Goal: Task Accomplishment & Management: Manage account settings

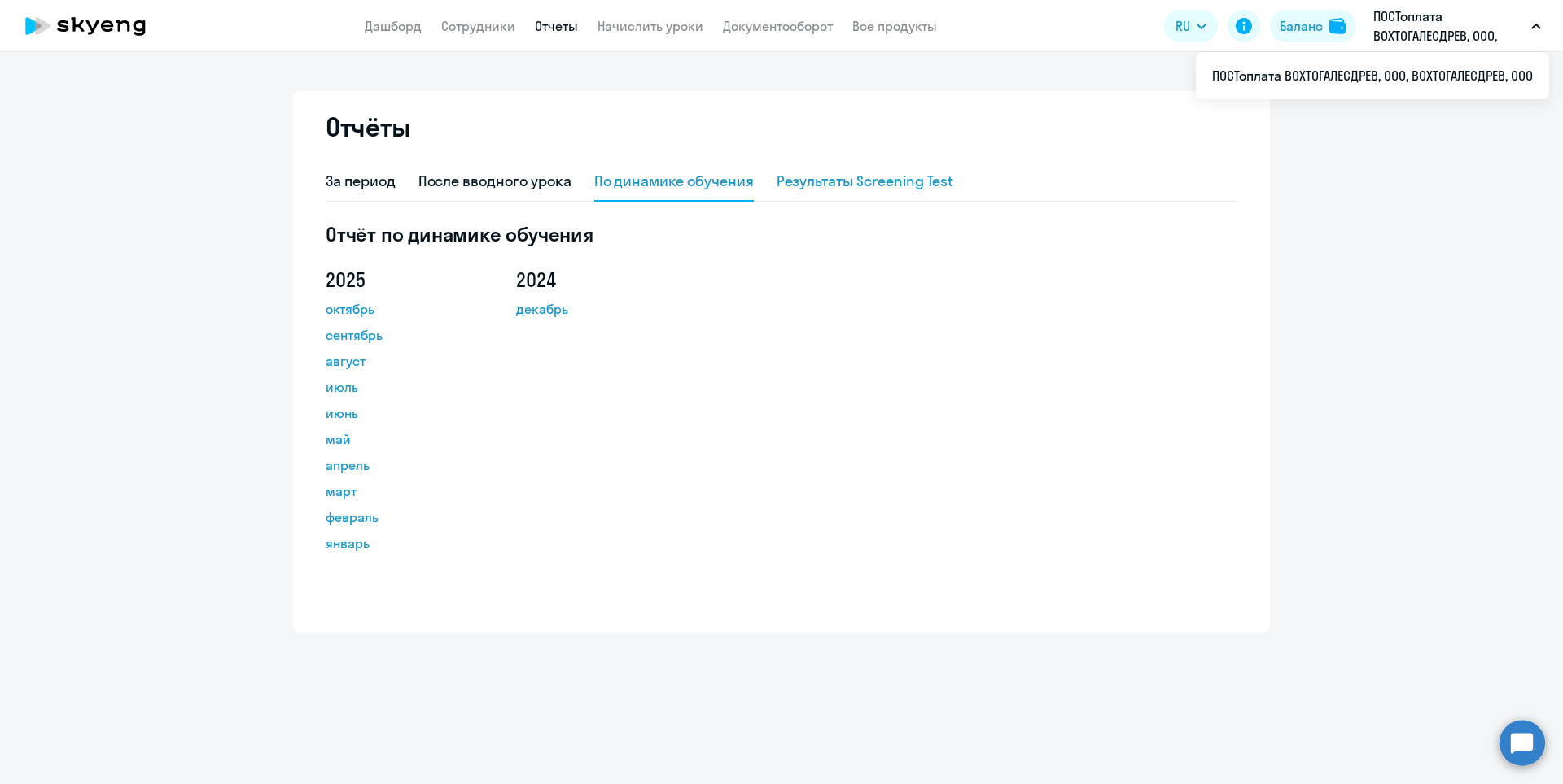
click at [910, 183] on div "Результаты Screening Test" at bounding box center [865, 181] width 177 height 21
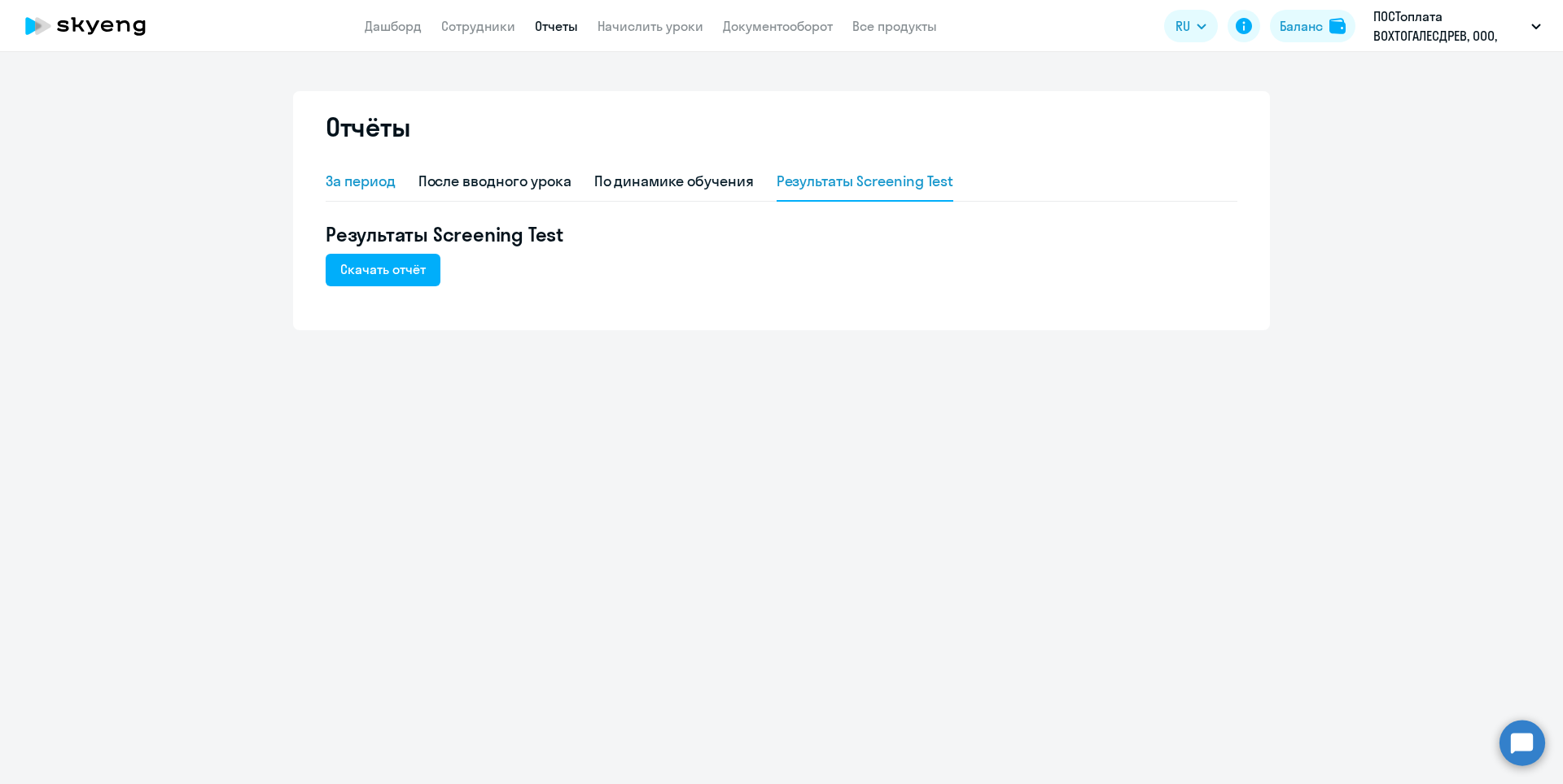
click at [372, 182] on div "За период" at bounding box center [361, 181] width 70 height 21
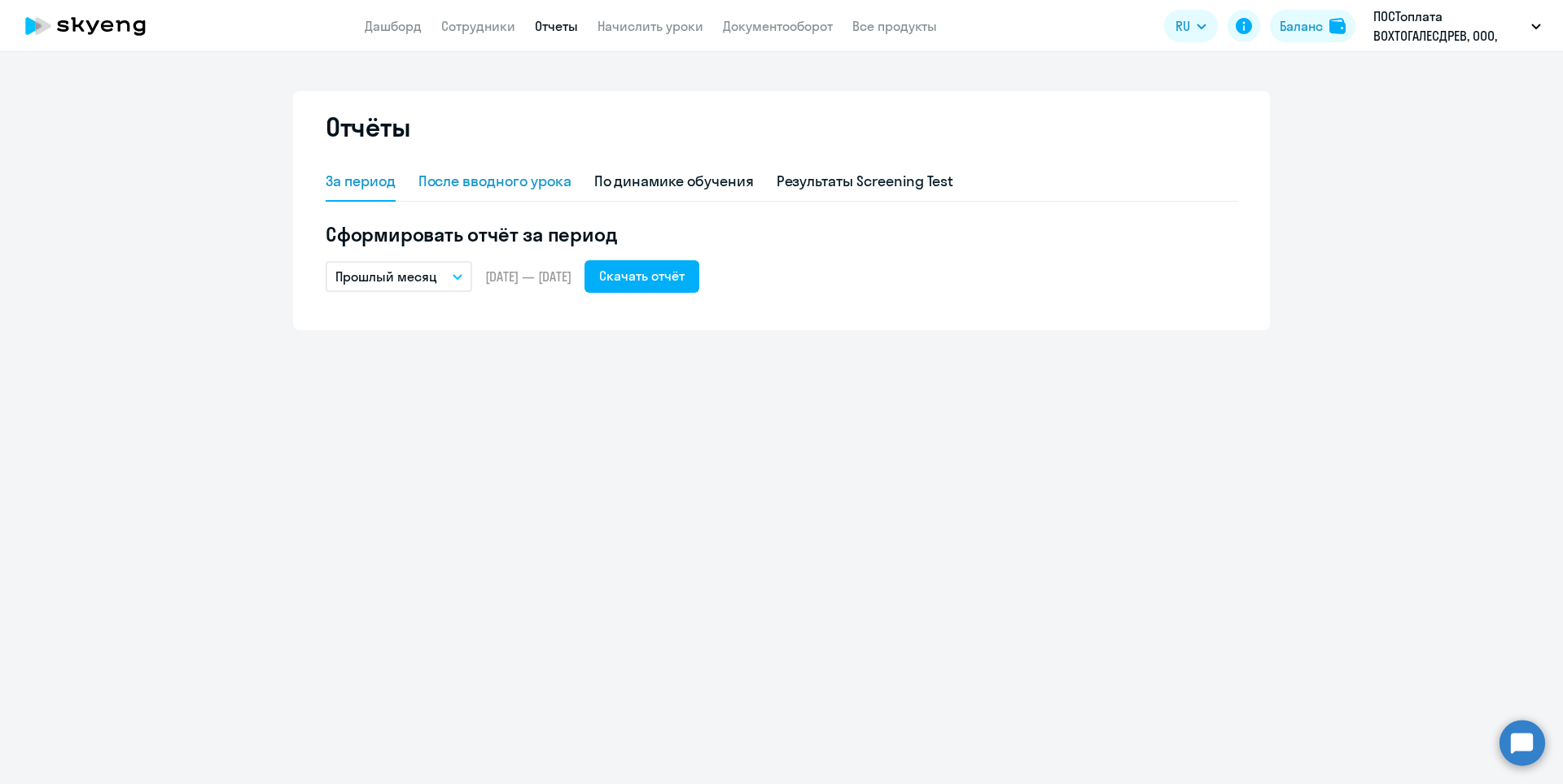
click at [542, 192] on div "После вводного урока" at bounding box center [494, 182] width 153 height 39
select select "10"
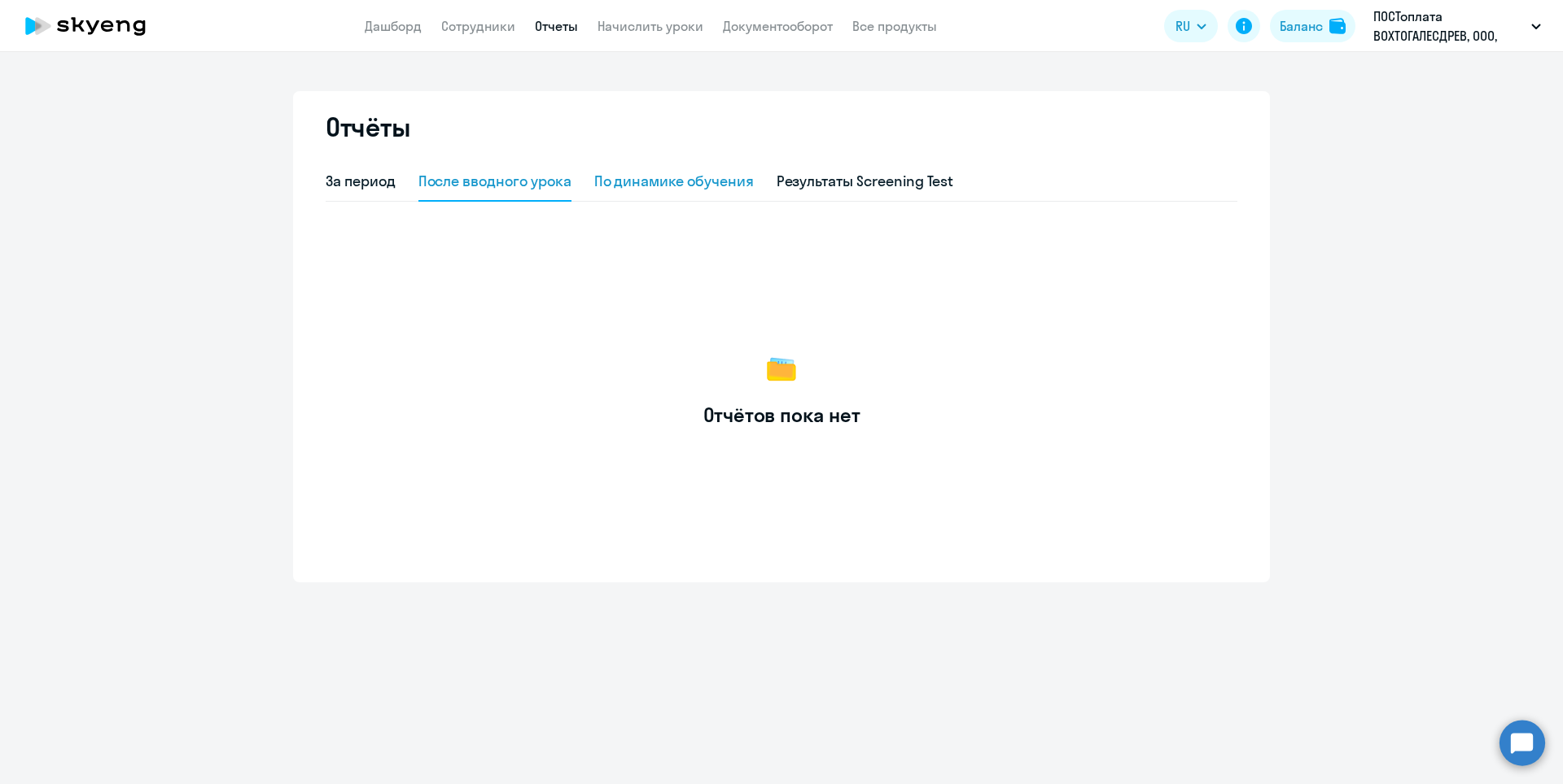
click at [624, 188] on div "По динамике обучения" at bounding box center [674, 181] width 160 height 21
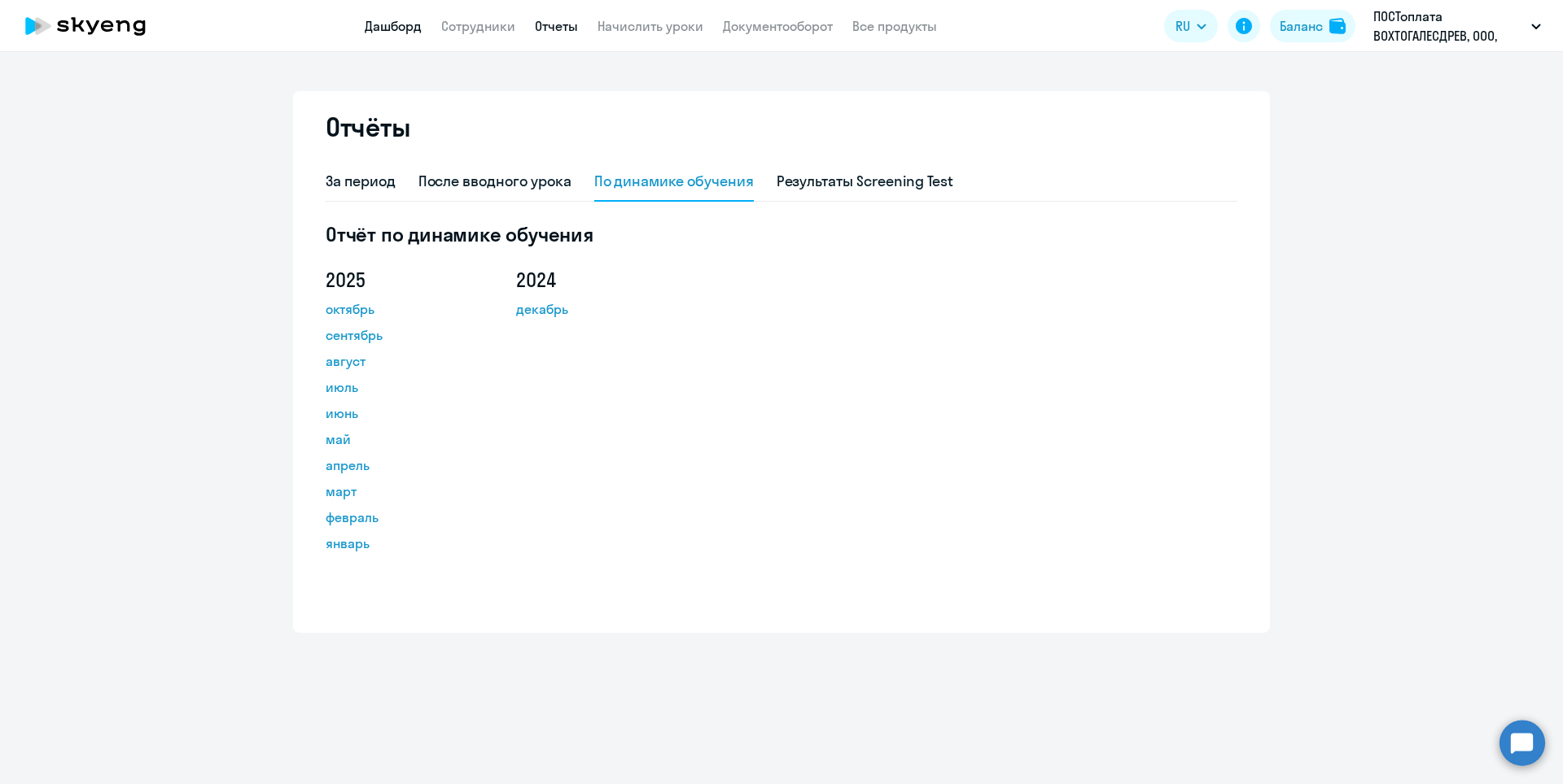
click at [410, 24] on link "Дашборд" at bounding box center [393, 25] width 57 height 16
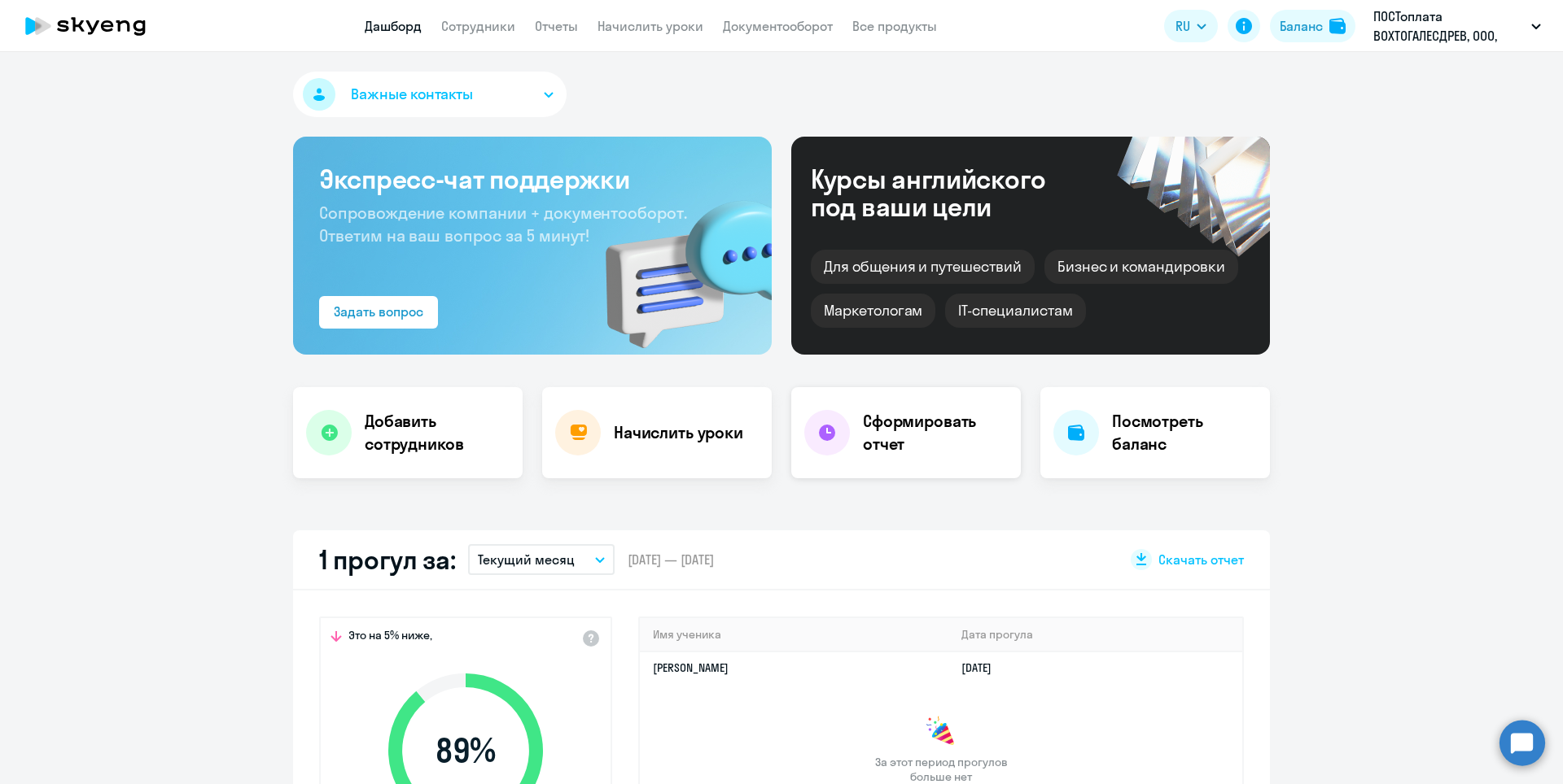
select select "30"
click at [886, 431] on h4 "Сформировать отчет" at bounding box center [935, 432] width 144 height 46
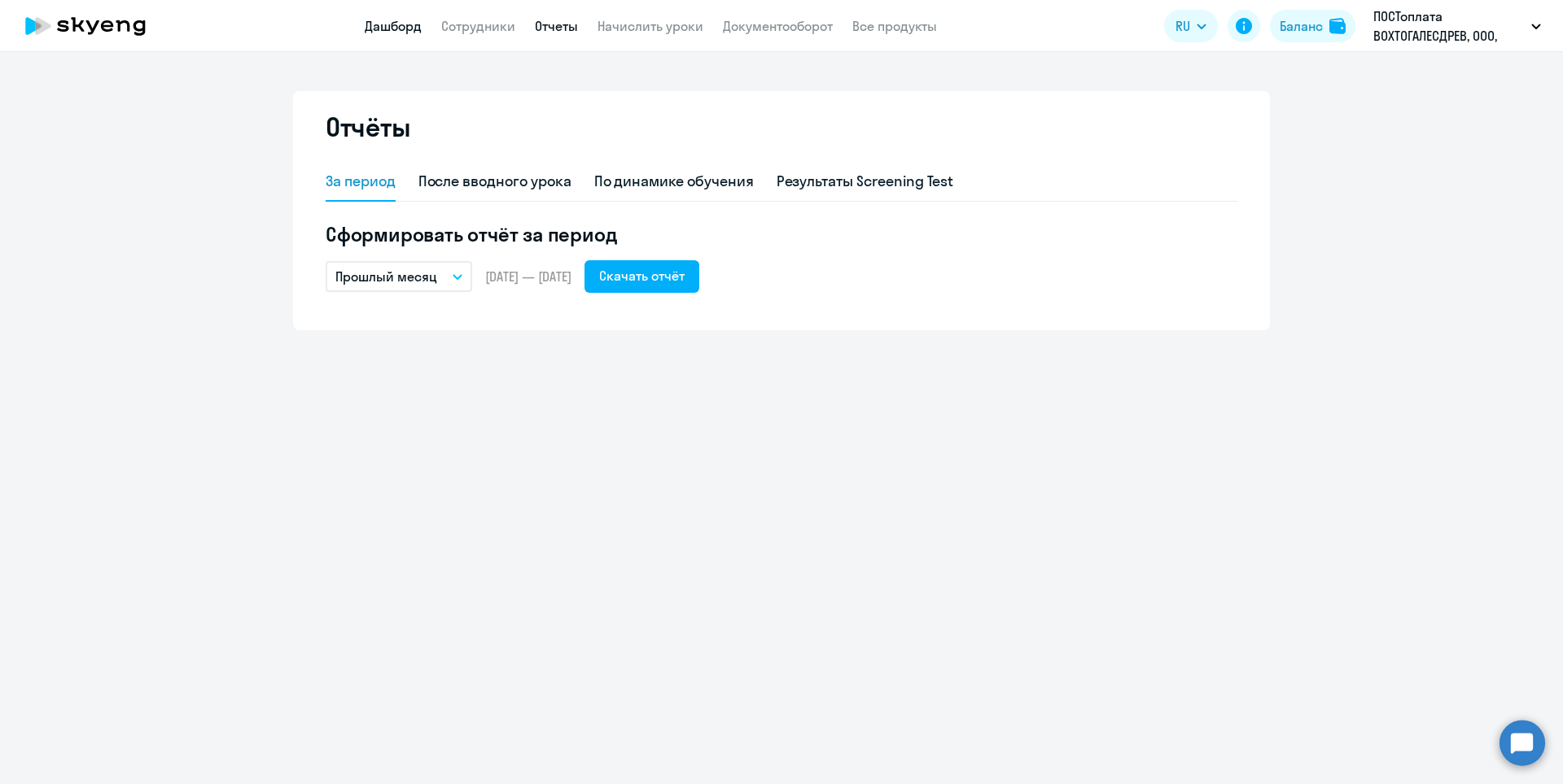
click at [384, 26] on link "Дашборд" at bounding box center [393, 25] width 57 height 16
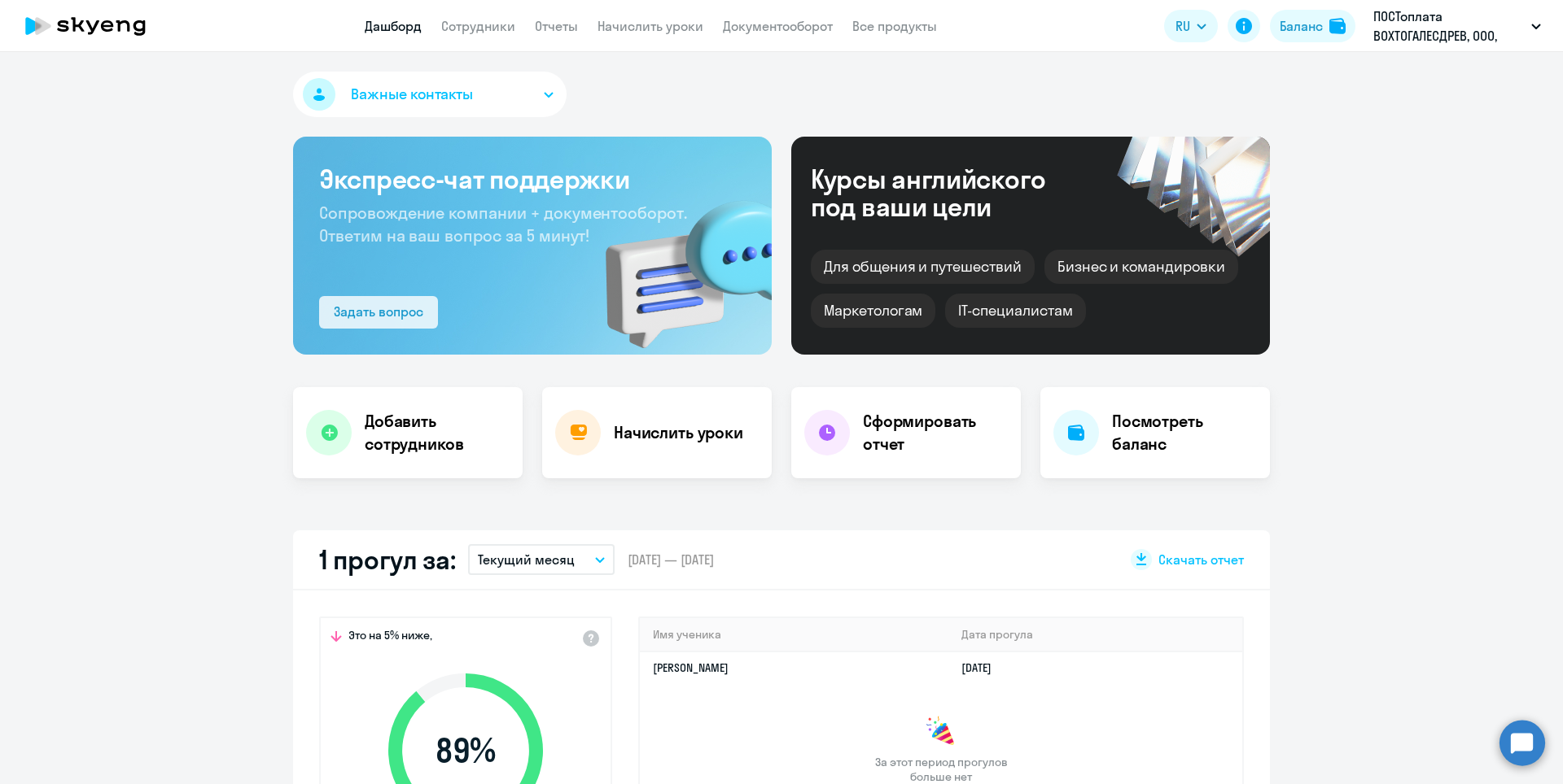
select select "30"
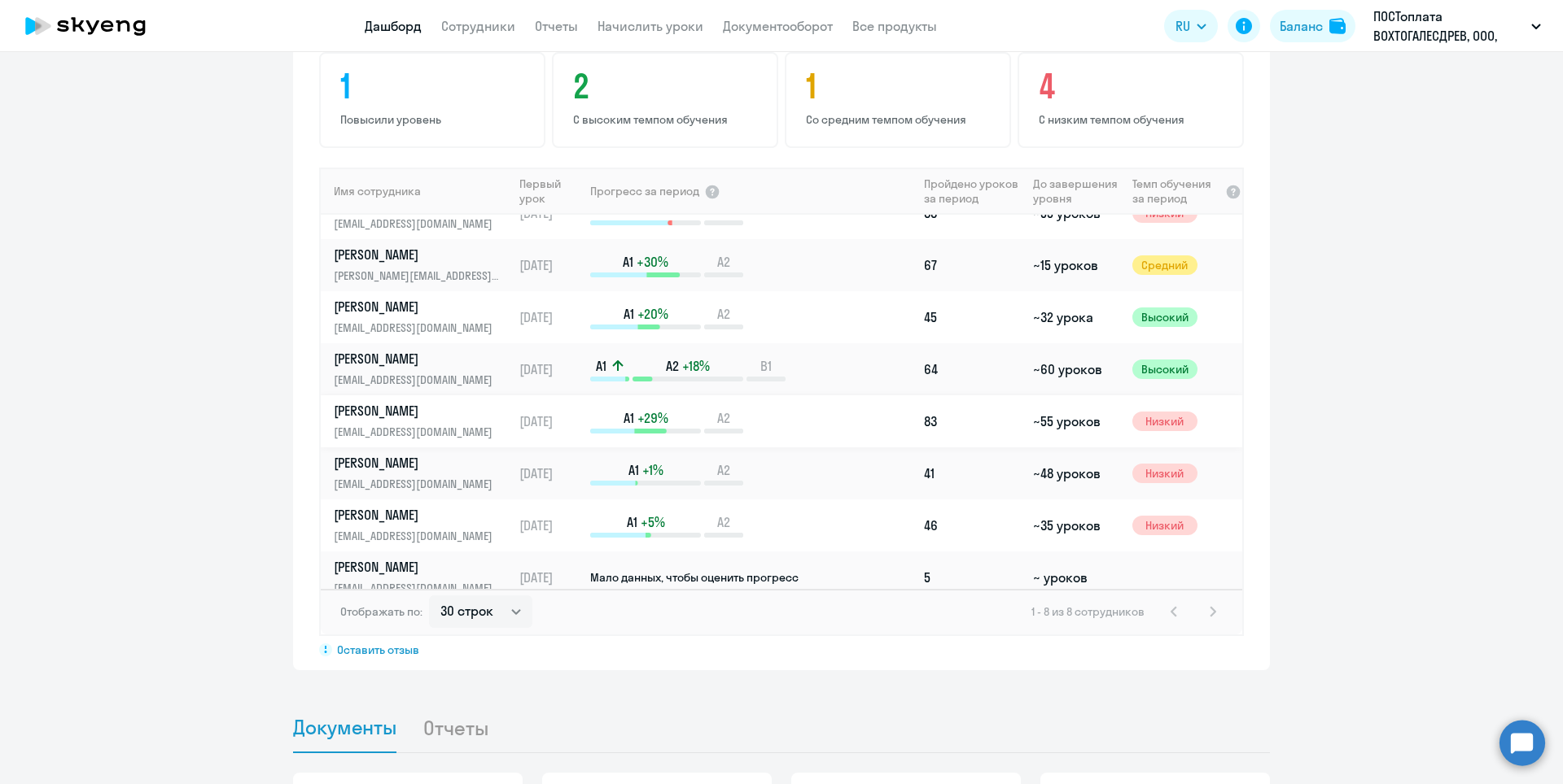
scroll to position [43, 0]
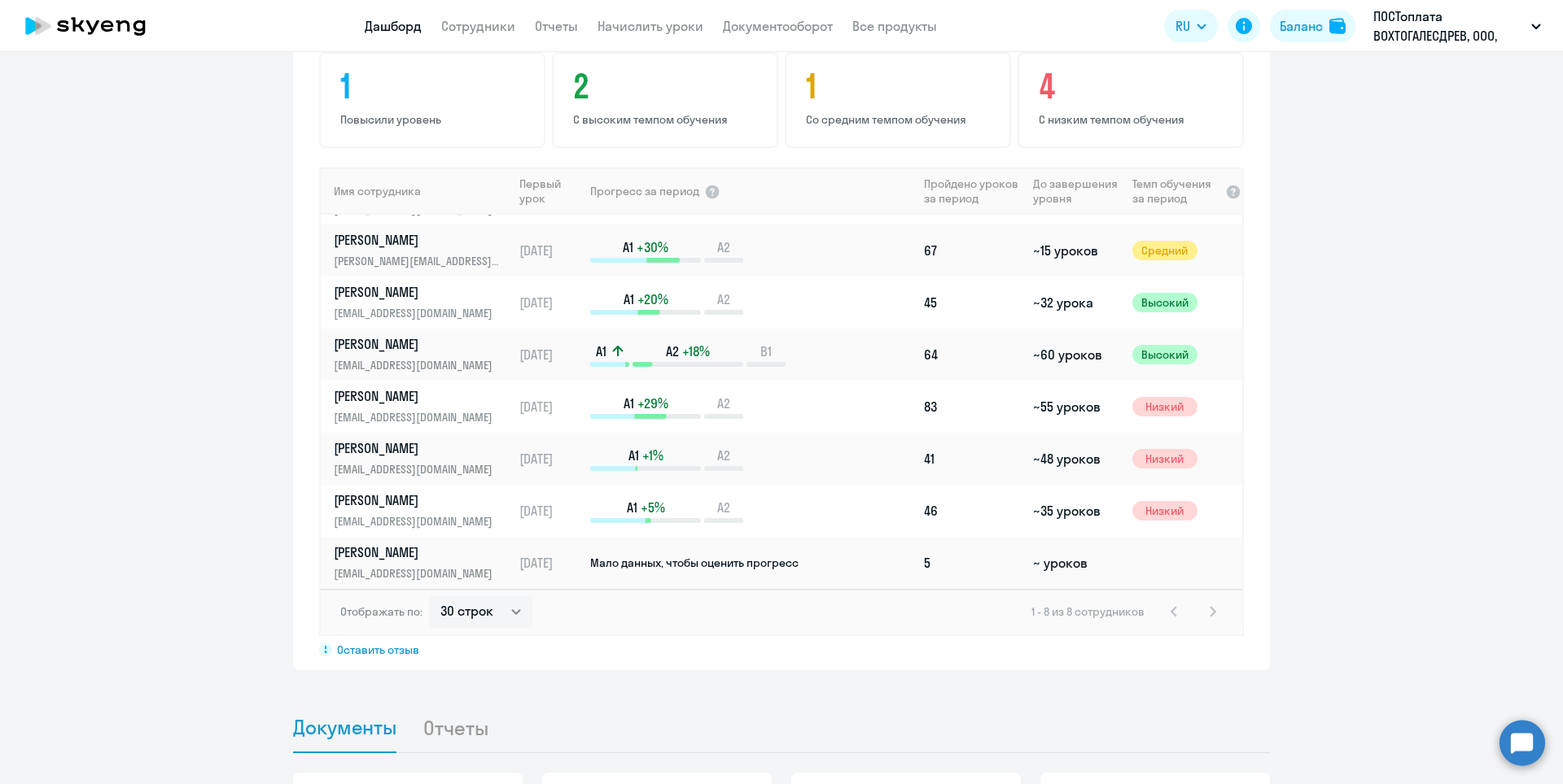
click at [451, 737] on li "Отчеты" at bounding box center [468, 727] width 92 height 49
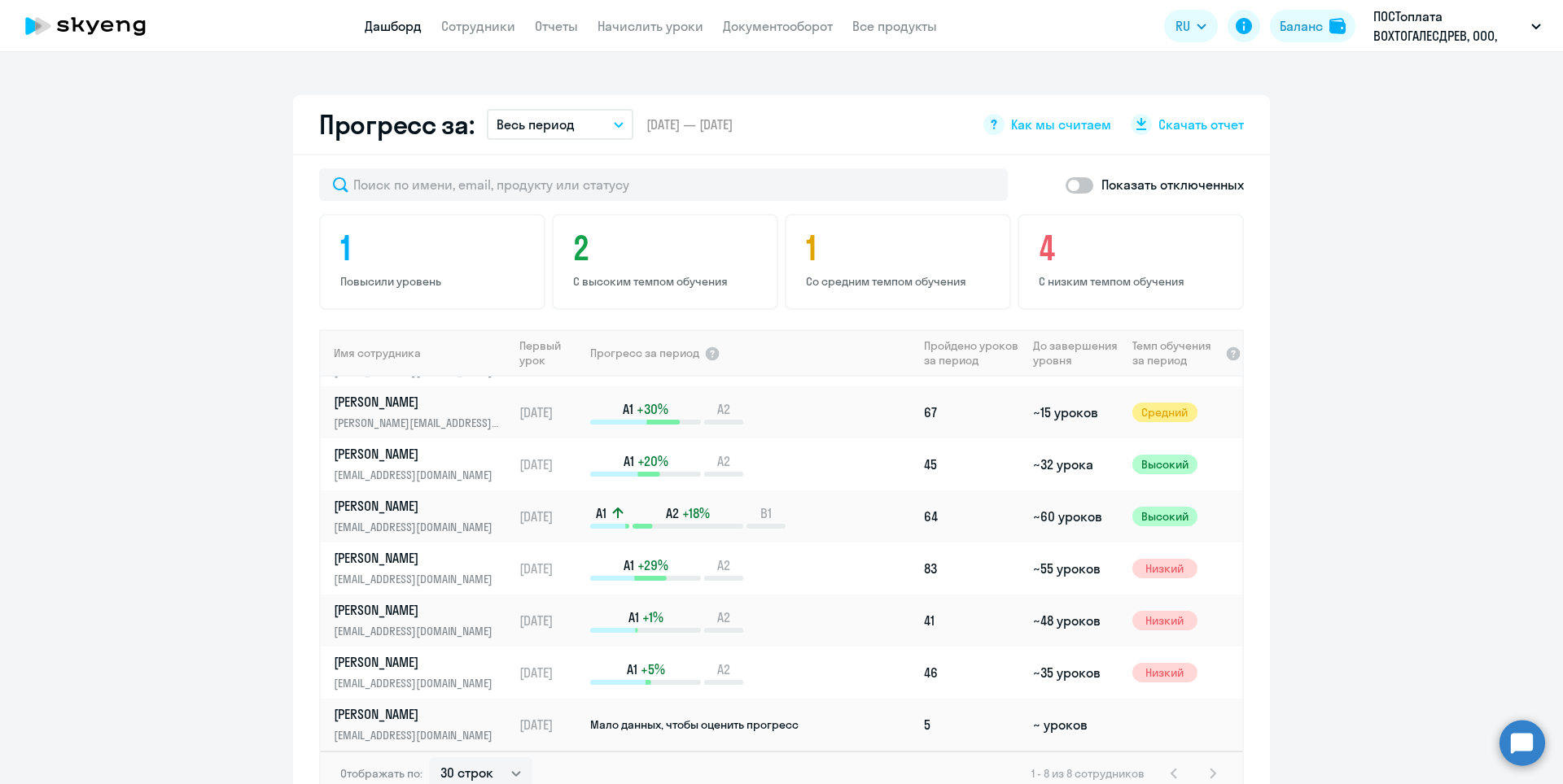
scroll to position [894, 0]
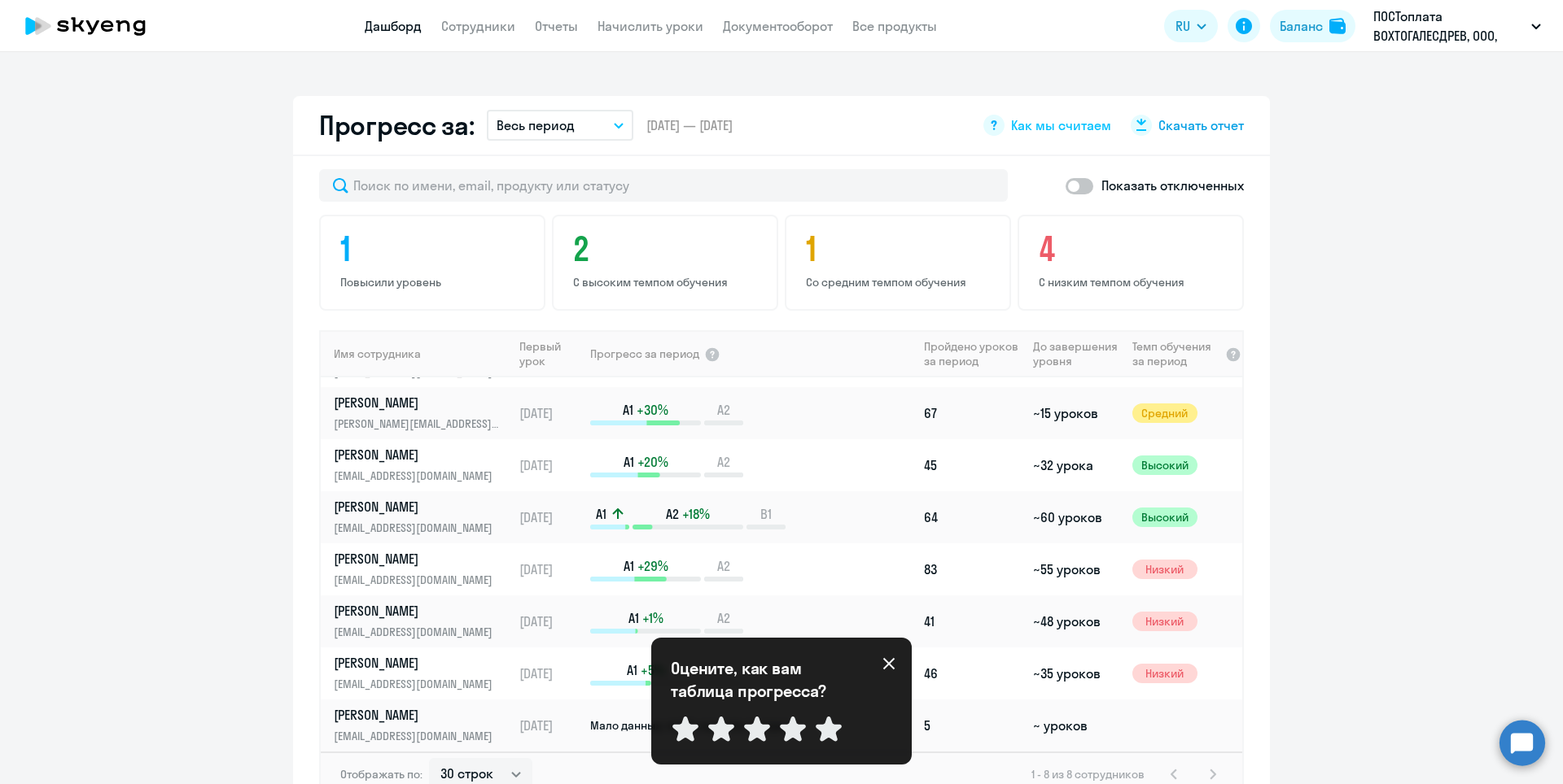
click at [1177, 127] on span "Скачать отчет" at bounding box center [1201, 125] width 85 height 17
click at [884, 661] on icon at bounding box center [888, 663] width 13 height 13
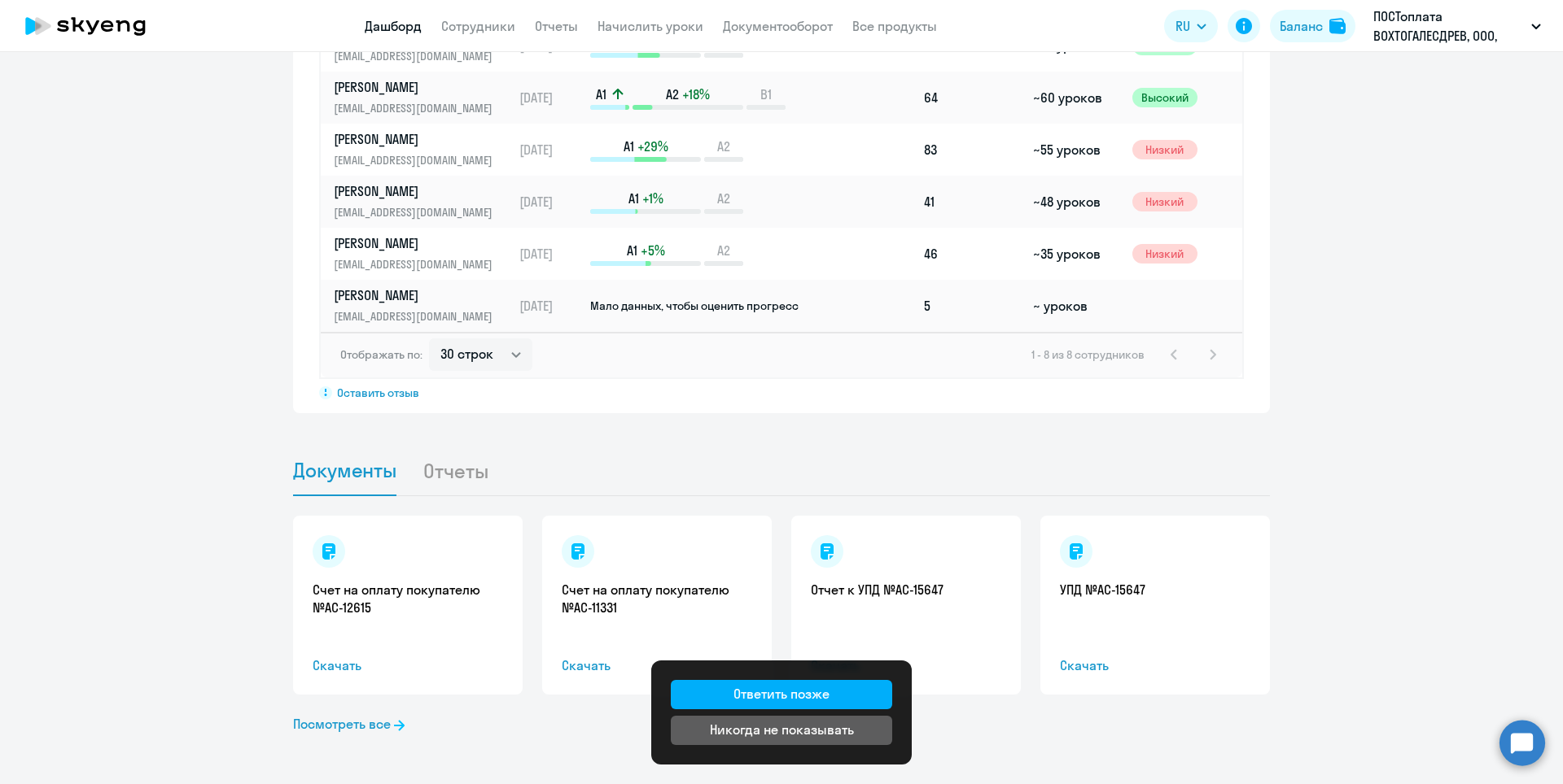
scroll to position [1316, 0]
click at [451, 466] on li "Отчеты" at bounding box center [468, 468] width 92 height 49
click at [454, 469] on li "Отчеты" at bounding box center [468, 468] width 92 height 49
click at [360, 474] on span "Документы" at bounding box center [344, 468] width 104 height 24
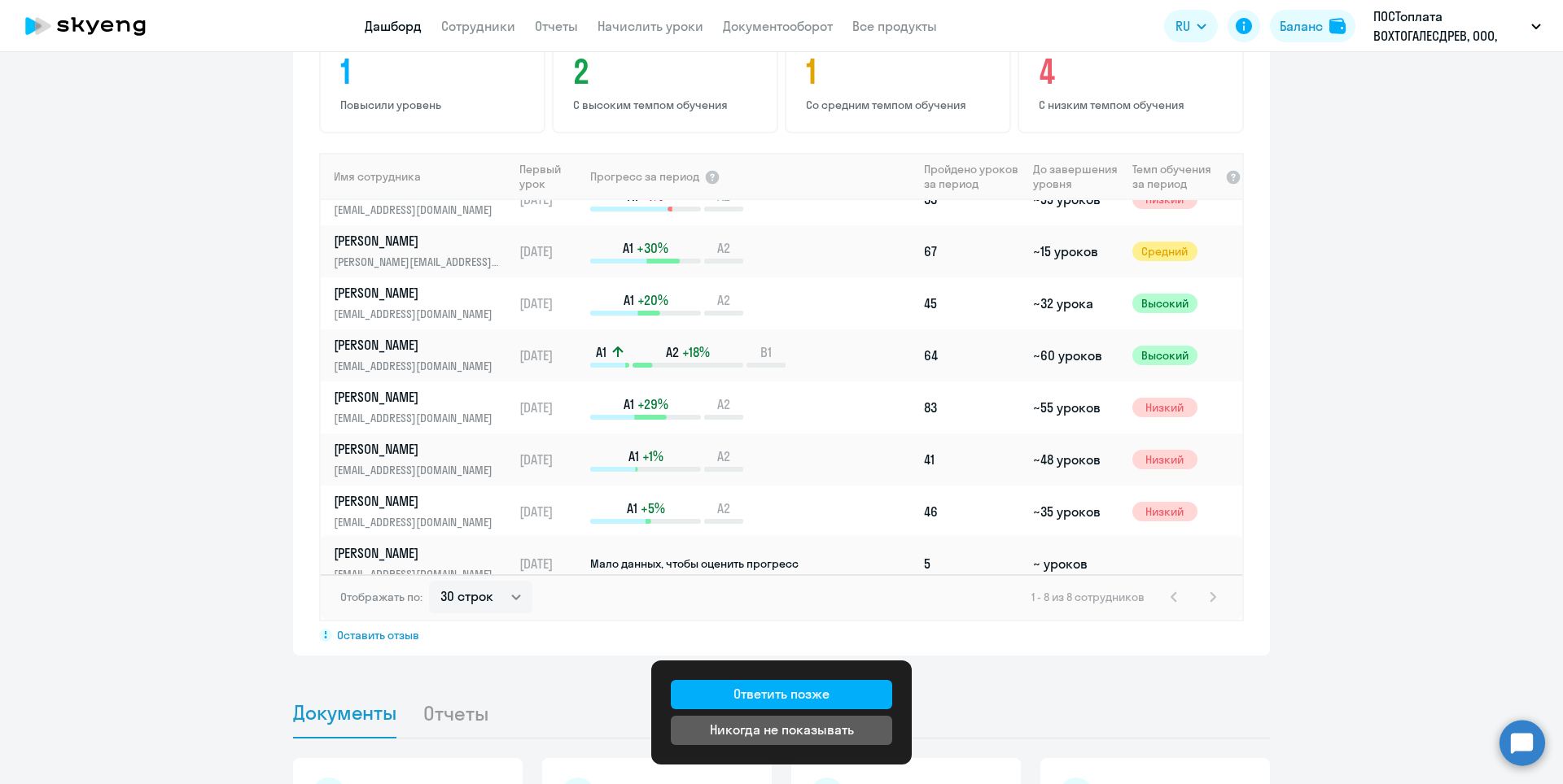
scroll to position [0, 0]
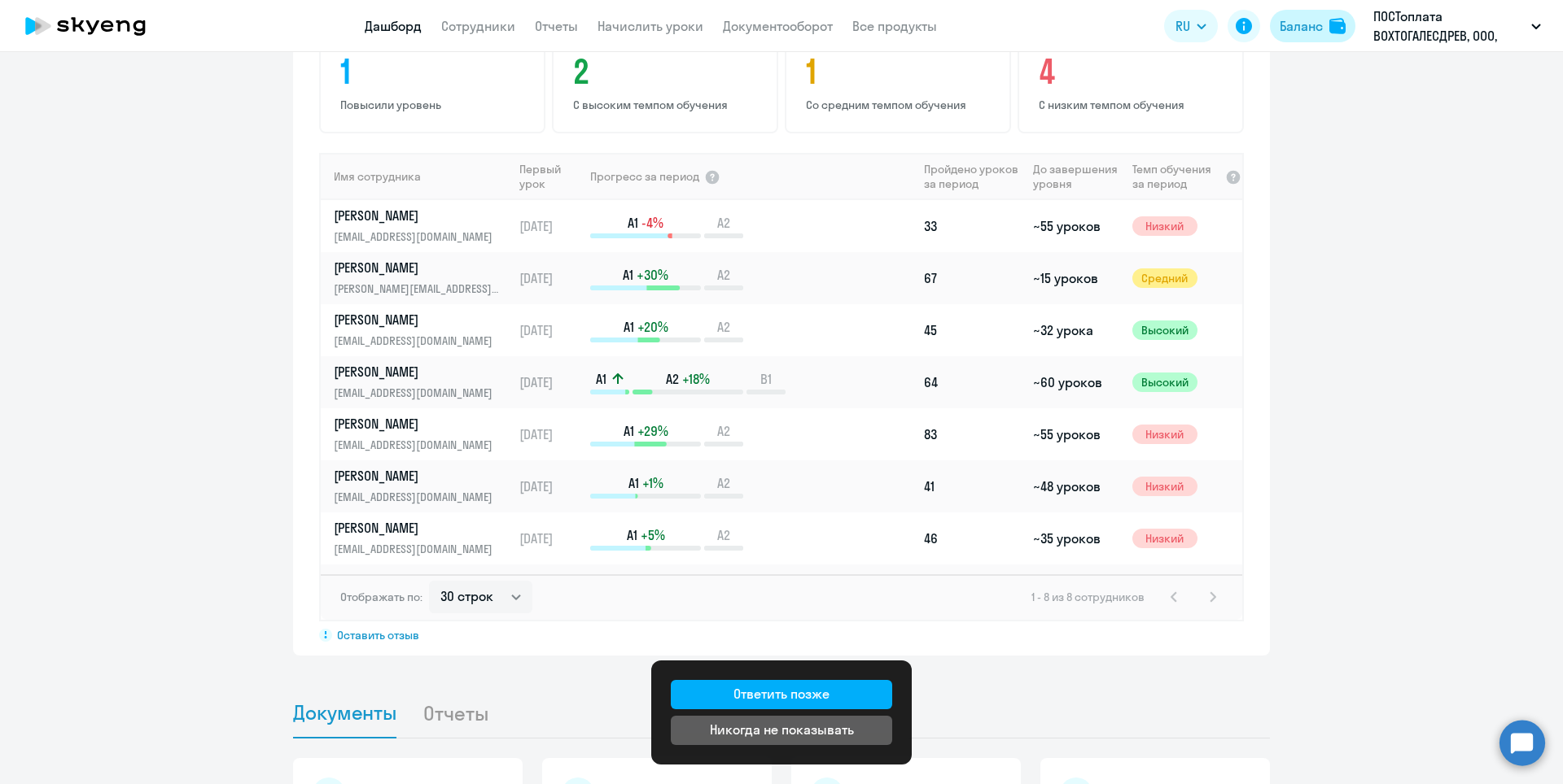
click at [1316, 28] on div "Баланс" at bounding box center [1301, 26] width 43 height 19
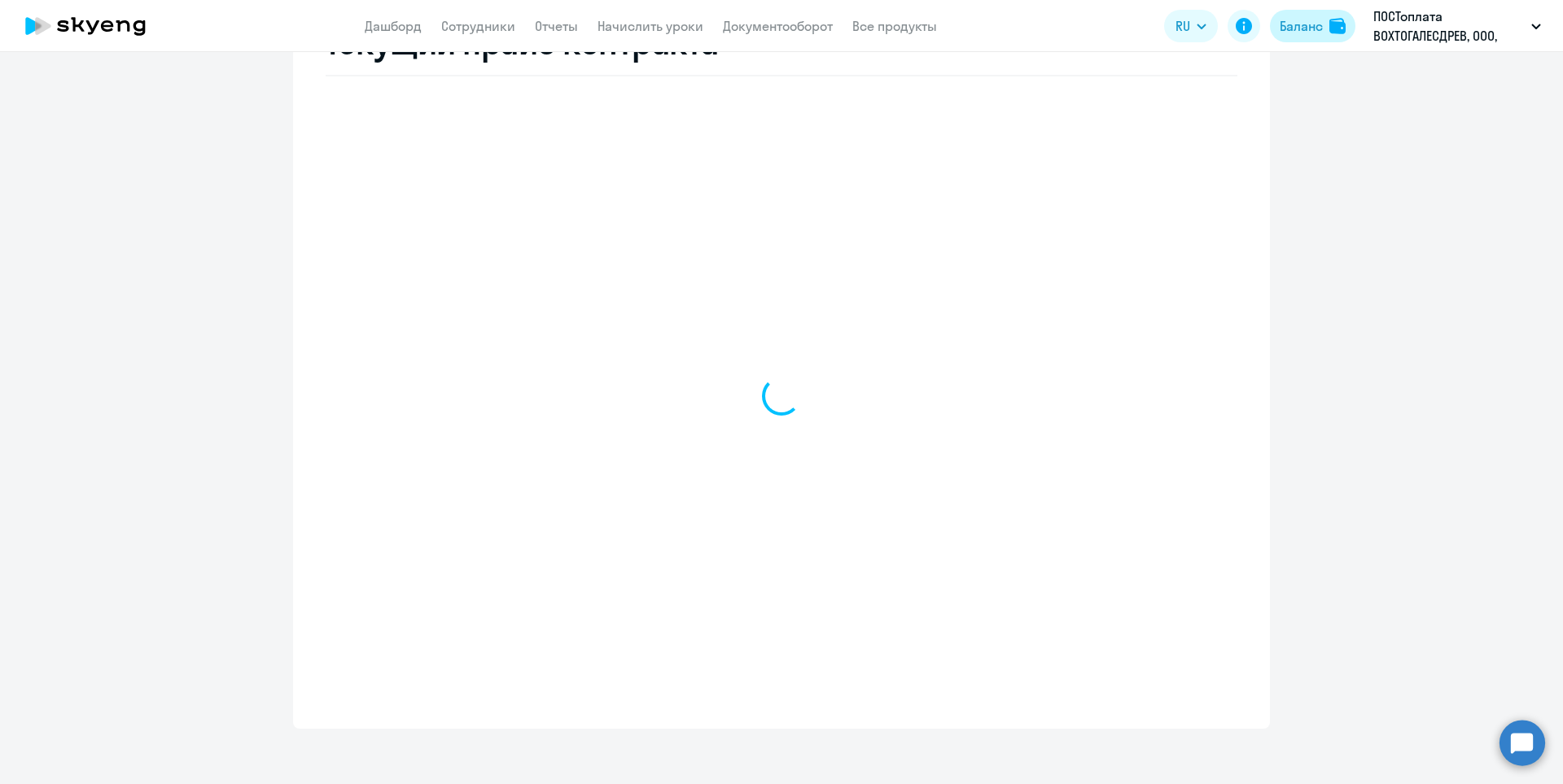
scroll to position [386, 0]
select select "english_adult_not_native_speaker"
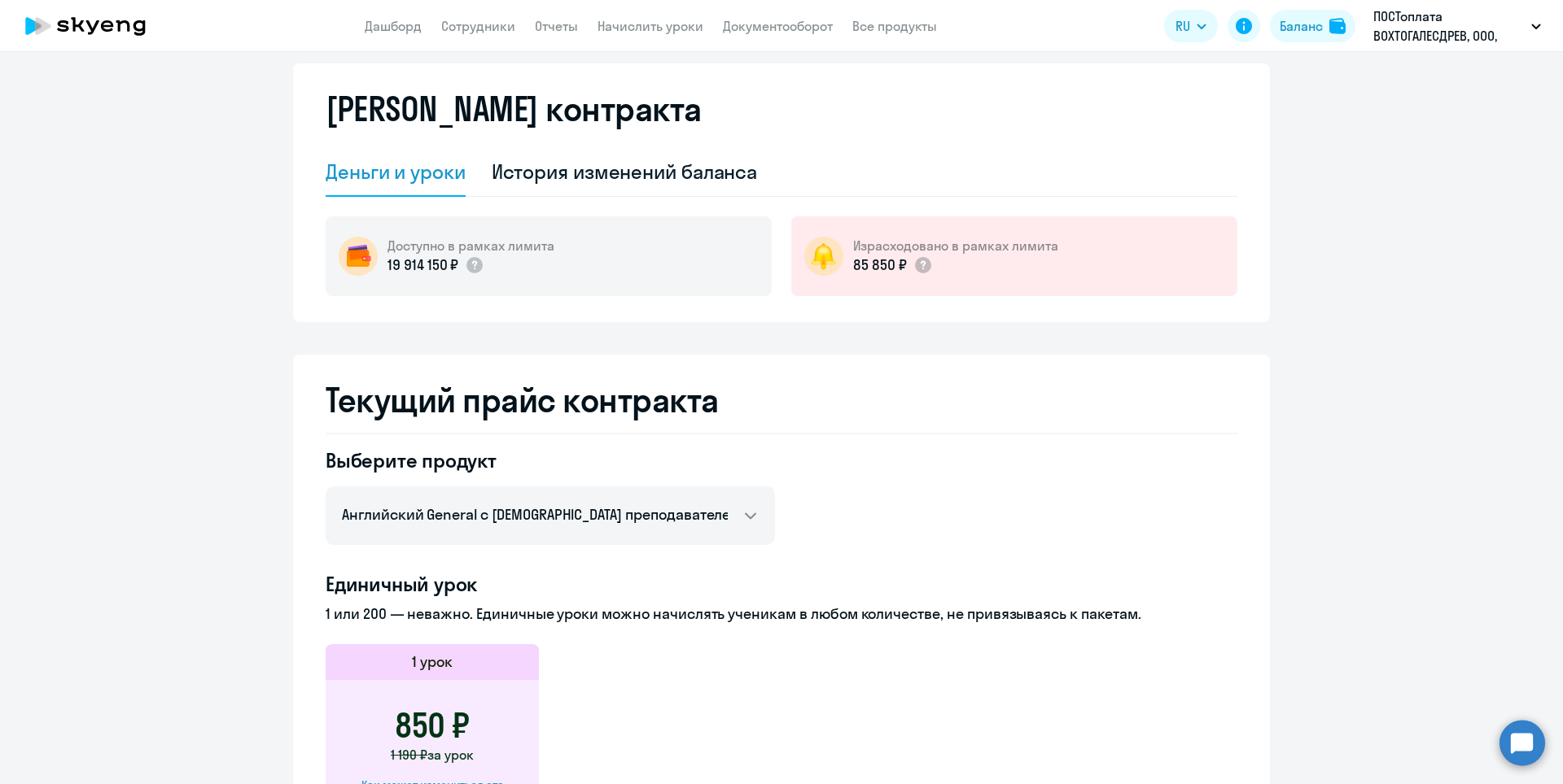
scroll to position [0, 0]
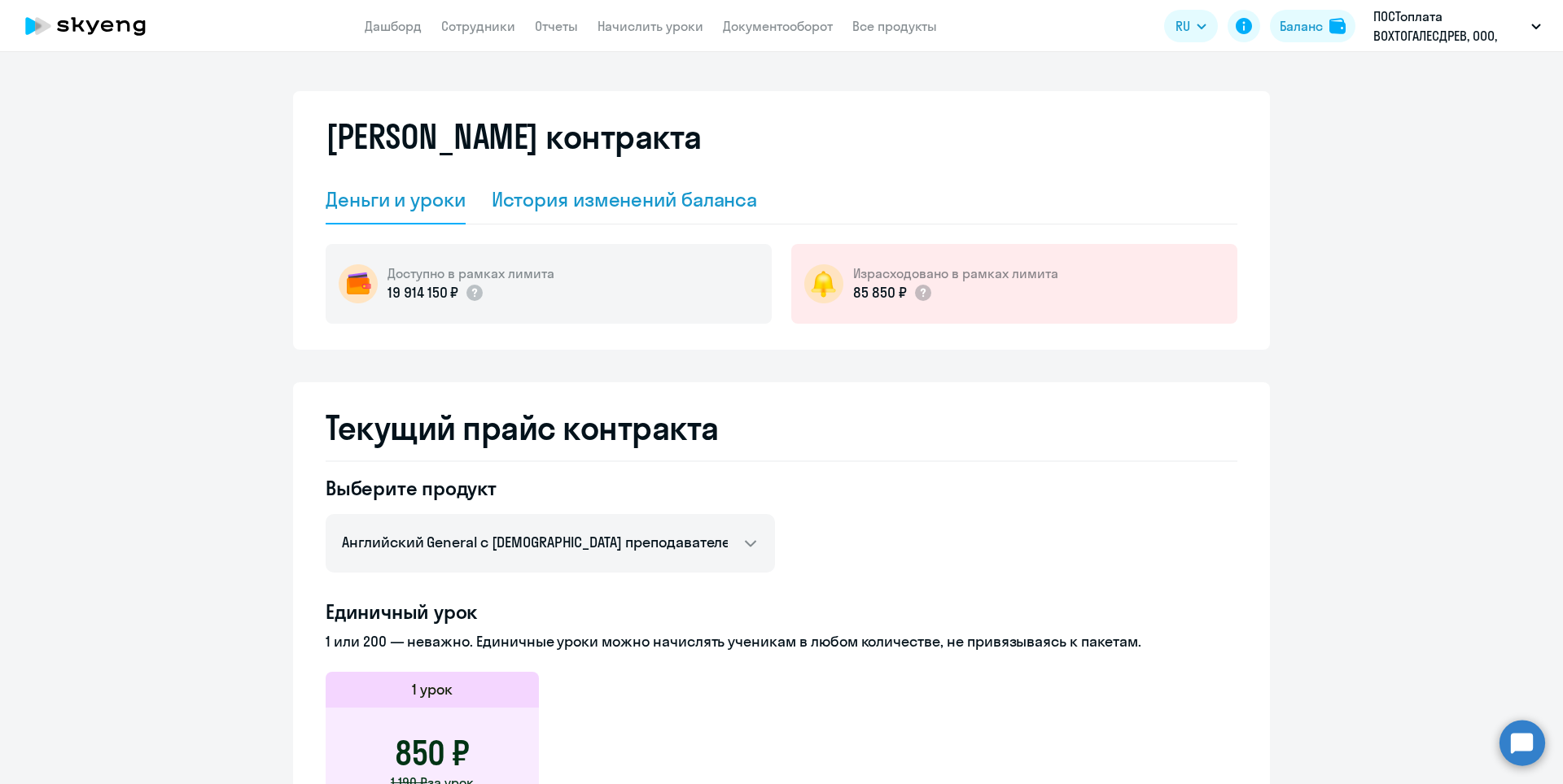
click at [642, 205] on div "История изменений баланса" at bounding box center [624, 199] width 266 height 26
